Goal: Task Accomplishment & Management: Manage account settings

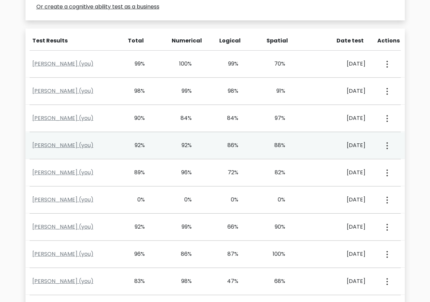
scroll to position [272, 0]
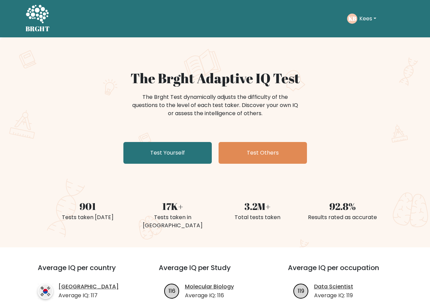
click at [362, 22] on div "KB Kees Dashboard Profile Settings Logout" at bounding box center [362, 19] width 31 height 10
click at [362, 22] on button "Kees" at bounding box center [367, 18] width 21 height 9
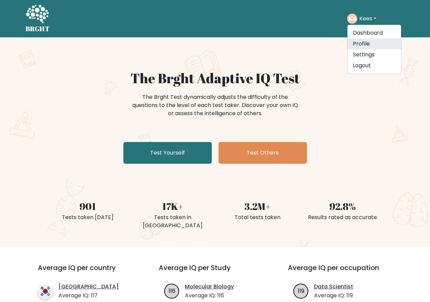
click at [364, 43] on link "Profile" at bounding box center [374, 43] width 54 height 11
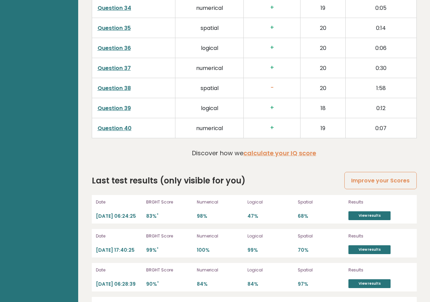
scroll to position [1767, 0]
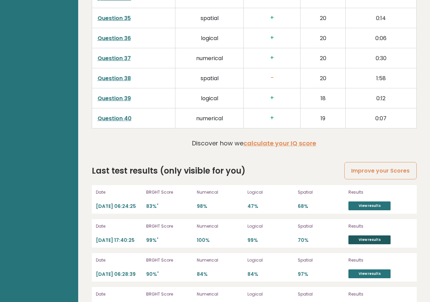
click at [367, 235] on link "View results" at bounding box center [369, 239] width 42 height 9
